Goal: Find specific page/section: Find specific page/section

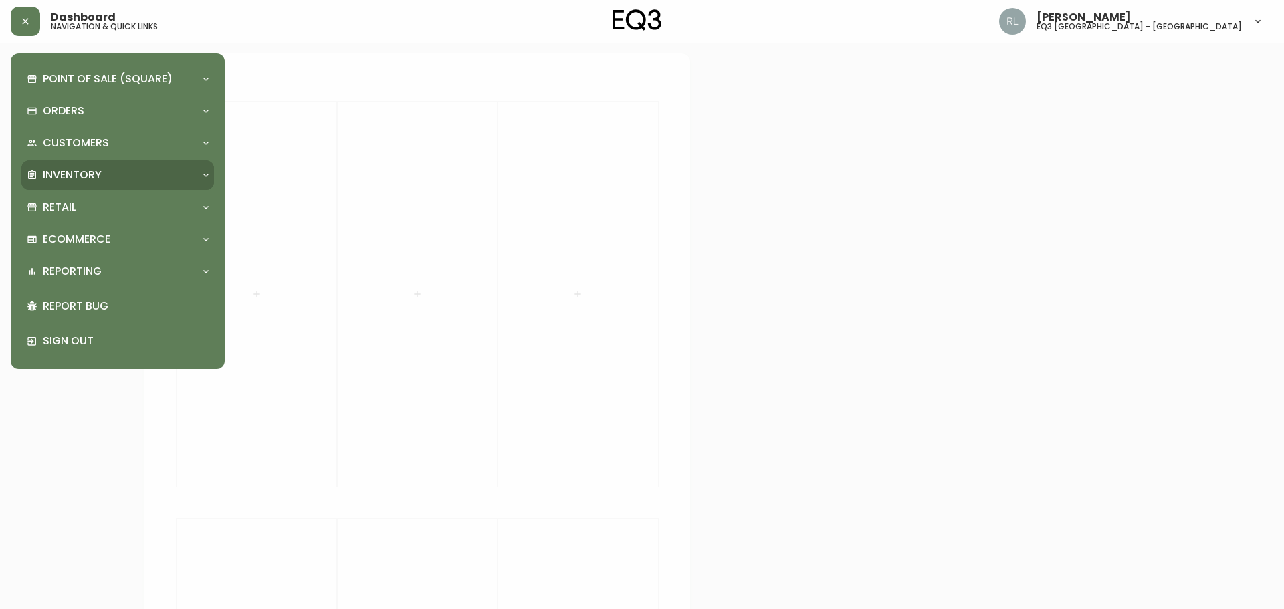
click at [80, 171] on p "Inventory" at bounding box center [72, 175] width 59 height 15
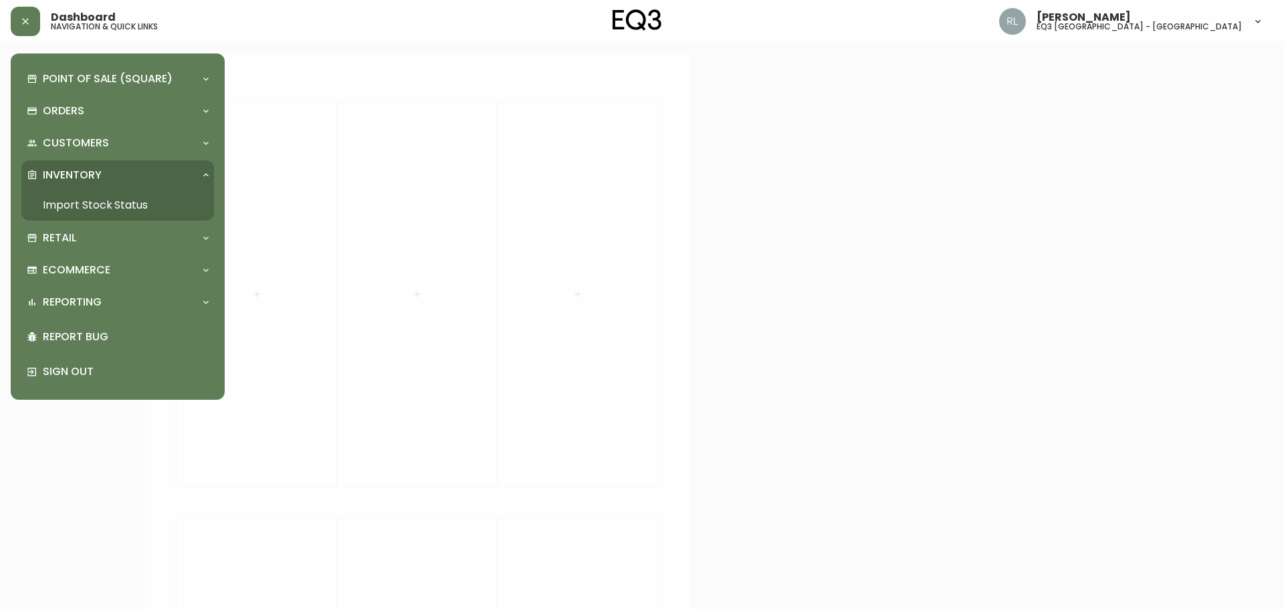
click at [69, 205] on link "Import Stock Status" at bounding box center [117, 205] width 193 height 31
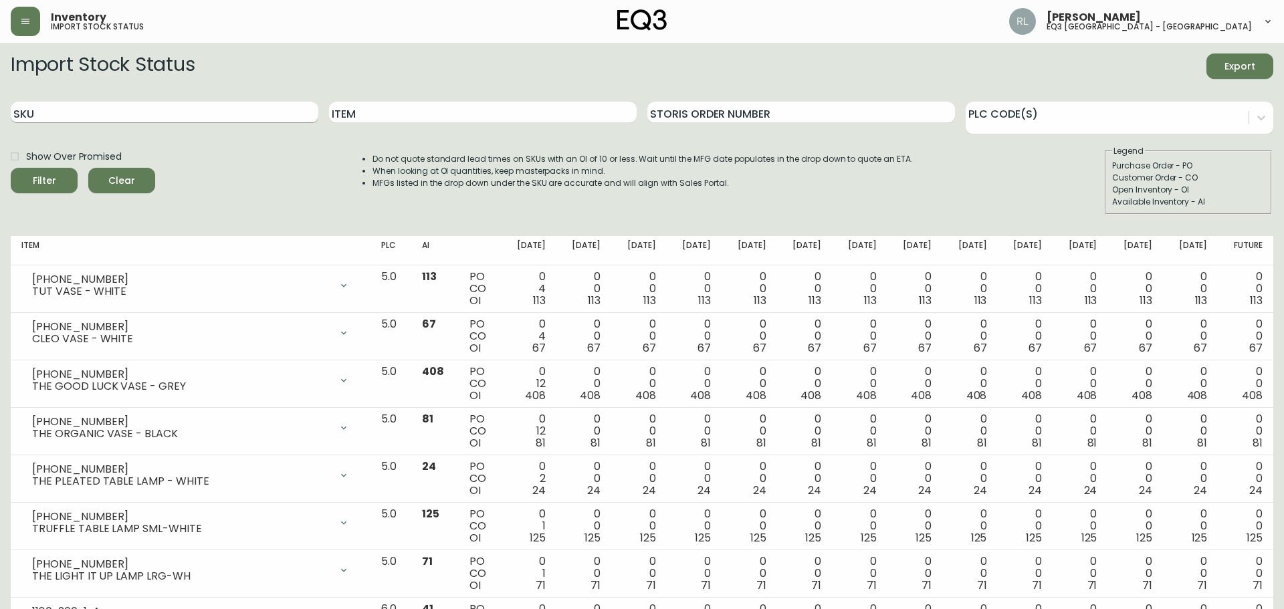
click at [117, 112] on input "SKU" at bounding box center [165, 112] width 308 height 21
type input "3380"
click at [11, 168] on button "Filter" at bounding box center [44, 180] width 67 height 25
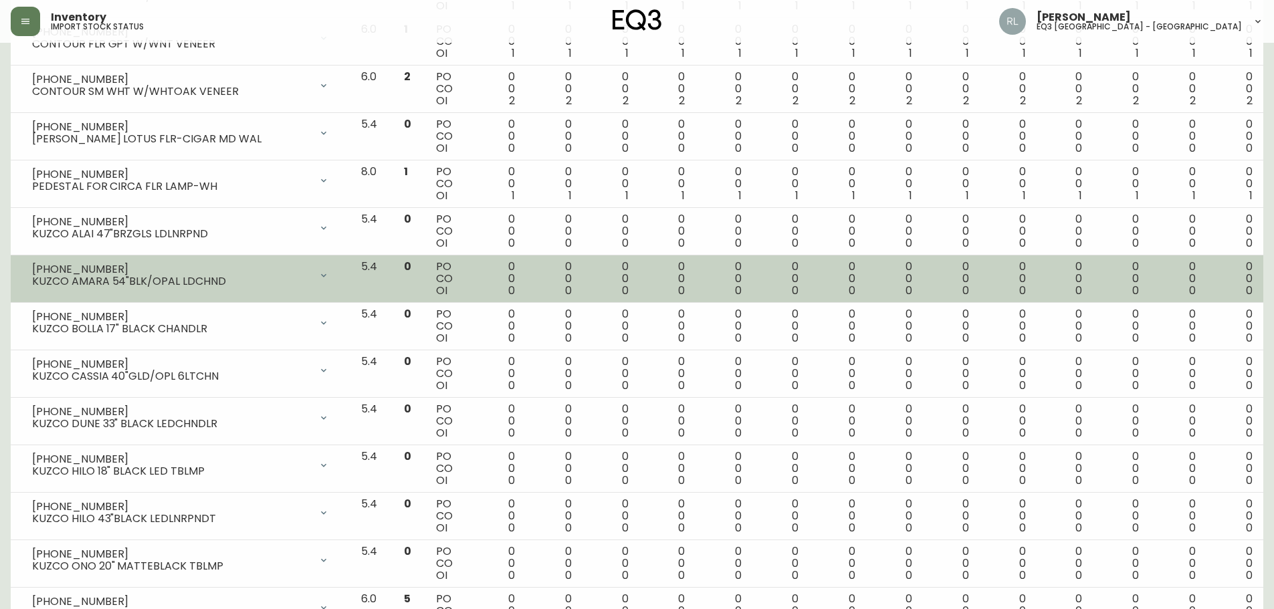
scroll to position [937, 0]
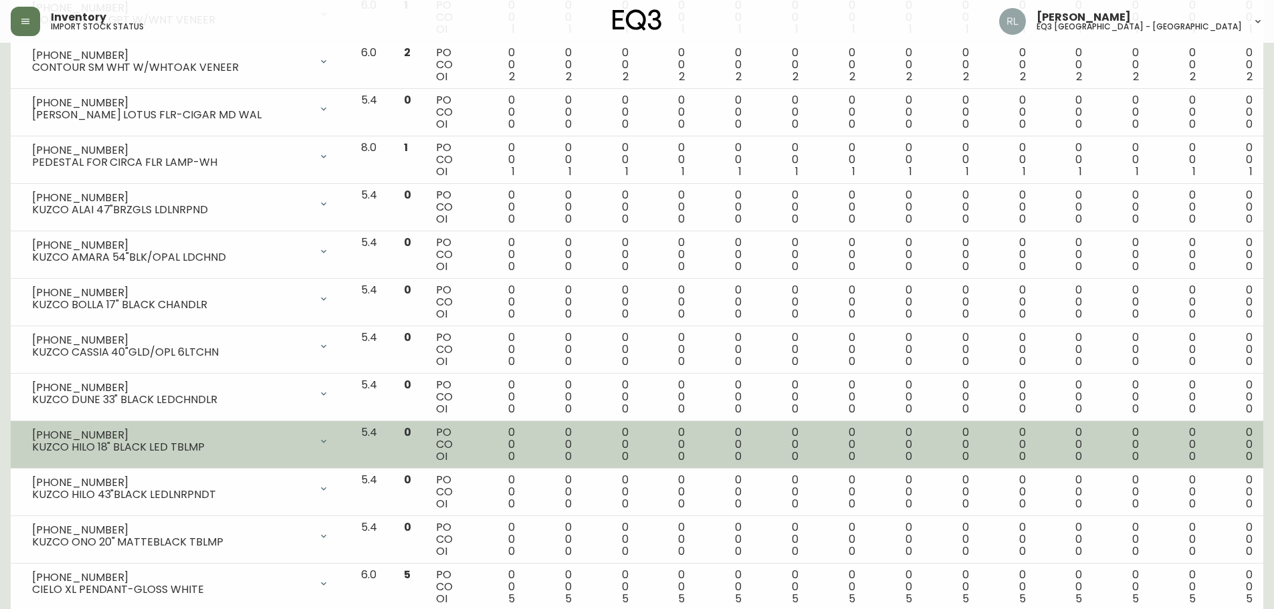
click at [45, 449] on div "KUZCO HILO 18" BLACK LED TBLMP" at bounding box center [171, 448] width 278 height 12
copy div "KUZCO"
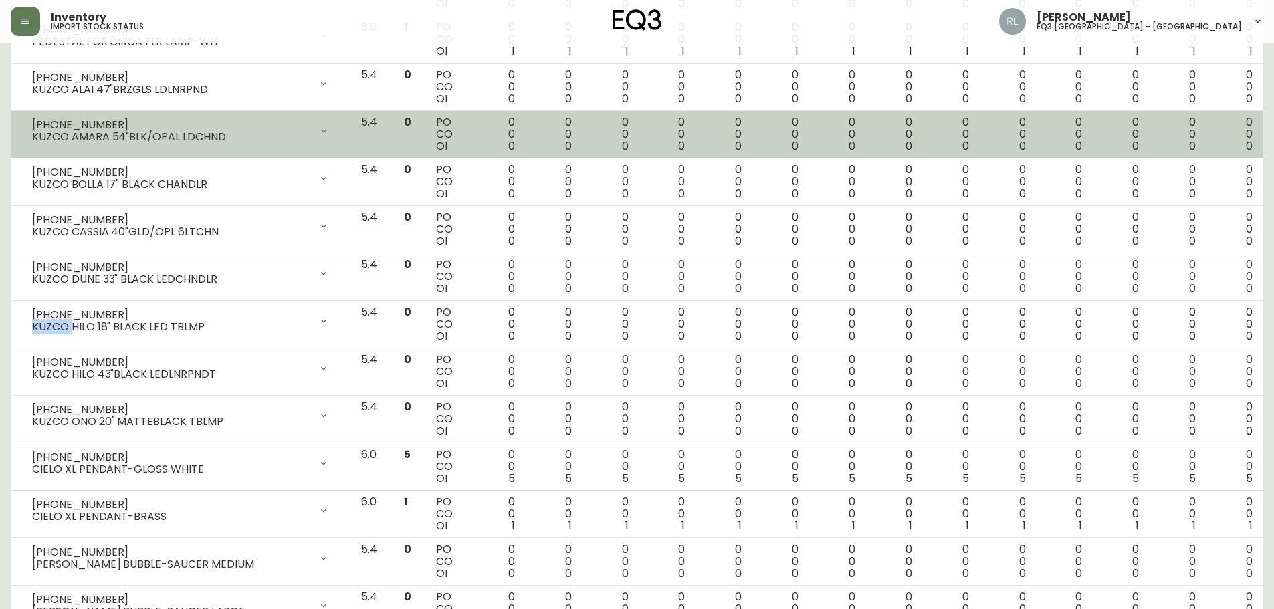
scroll to position [990, 0]
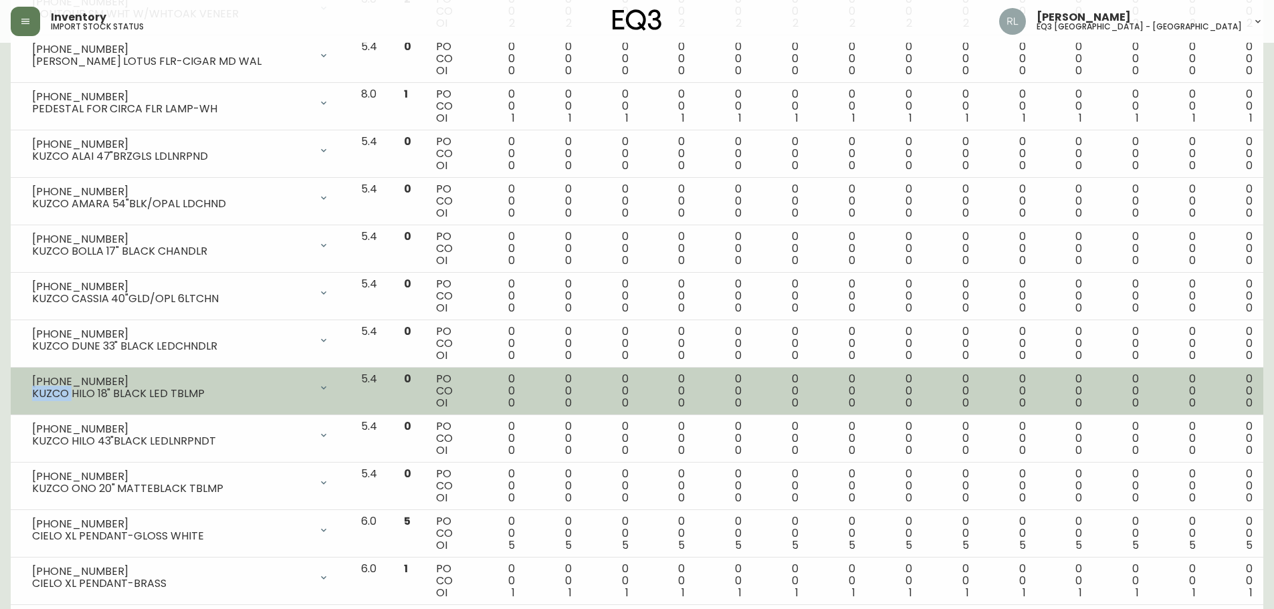
click at [74, 395] on div "KUZCO HILO 18" BLACK LED TBLMP" at bounding box center [171, 394] width 278 height 12
click at [92, 394] on div "KUZCO HILO 18" BLACK LED TBLMP" at bounding box center [171, 394] width 278 height 12
click at [80, 394] on div "KUZCO HILO 18" BLACK LED TBLMP" at bounding box center [171, 394] width 278 height 12
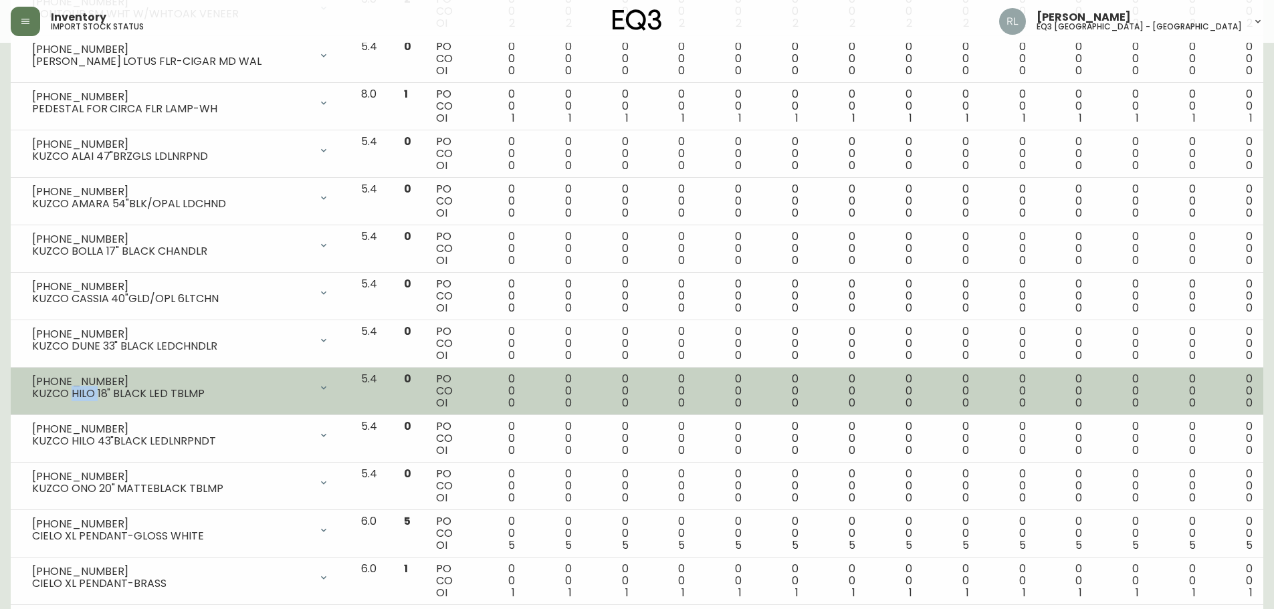
copy div "HILO"
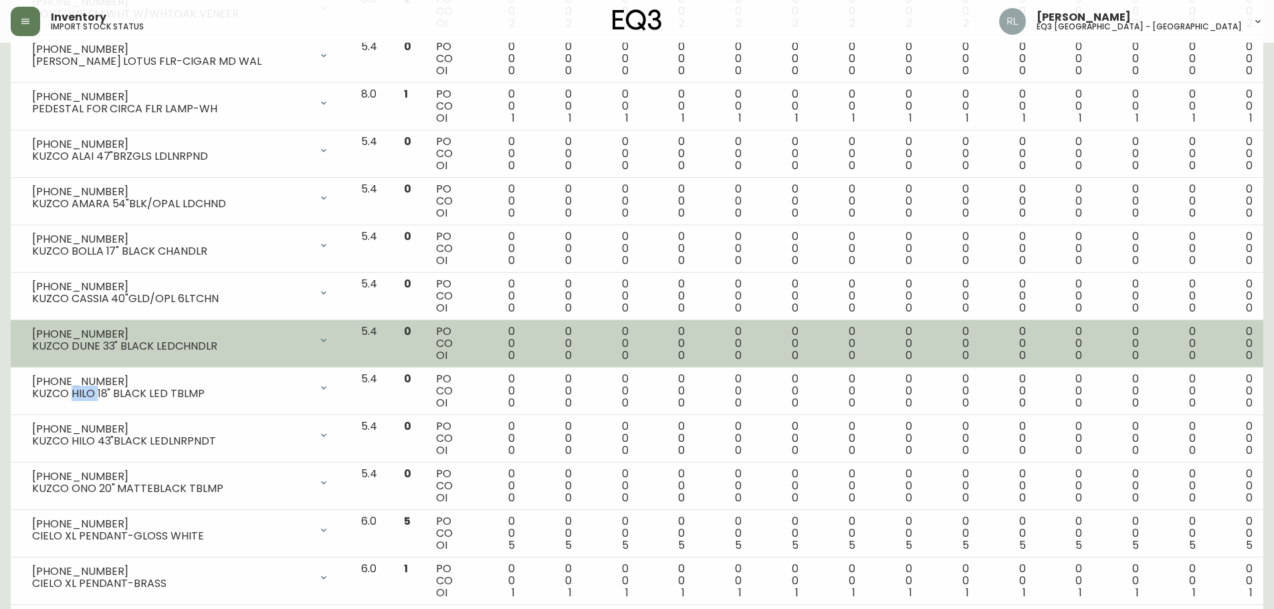
click at [82, 350] on div "KUZCO DUNE 33" BLACK LEDCHNDLR" at bounding box center [171, 347] width 278 height 12
copy div "DUNE"
